Goal: Task Accomplishment & Management: Manage account settings

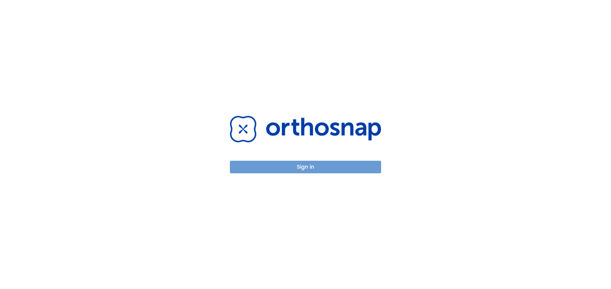
click at [309, 170] on button "Sign in" at bounding box center [305, 167] width 151 height 13
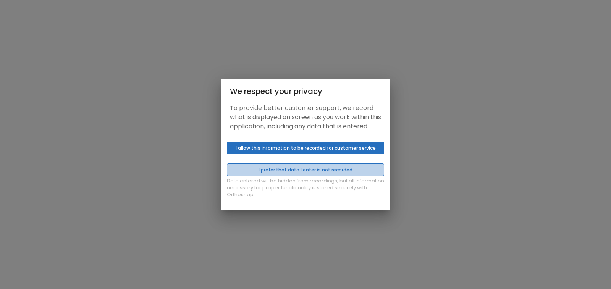
click at [319, 176] on button "I prefer that data I enter is not recorded" at bounding box center [305, 170] width 157 height 13
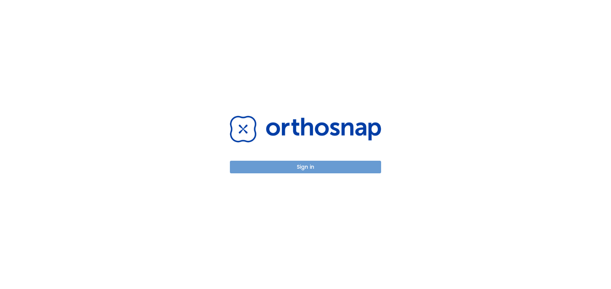
click at [305, 169] on button "Sign in" at bounding box center [305, 167] width 151 height 13
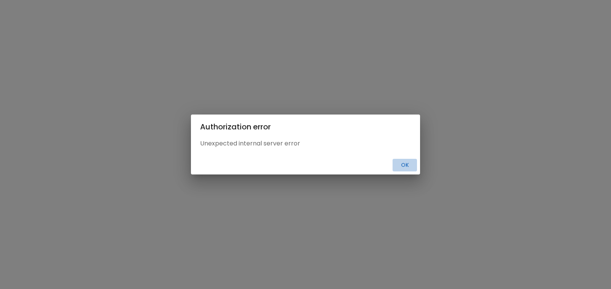
click at [404, 165] on button "Ok" at bounding box center [405, 165] width 24 height 13
click at [405, 163] on button "Ok" at bounding box center [405, 165] width 24 height 13
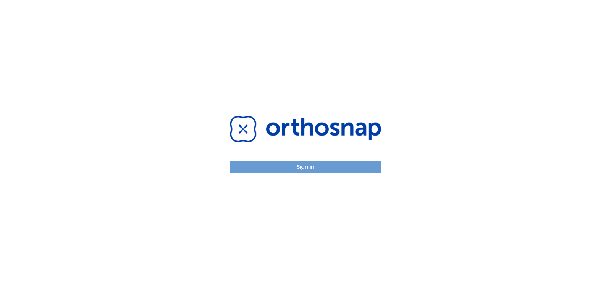
click at [308, 169] on button "Sign in" at bounding box center [305, 167] width 151 height 13
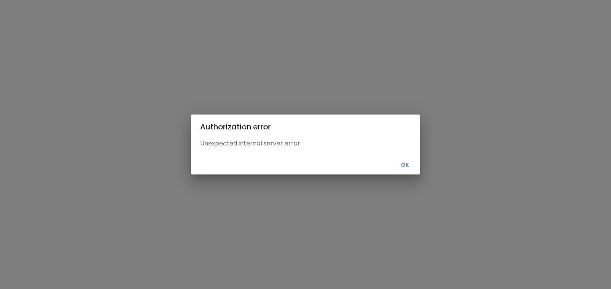
click at [404, 166] on button "Ok" at bounding box center [405, 165] width 24 height 13
